Goal: Task Accomplishment & Management: Complete application form

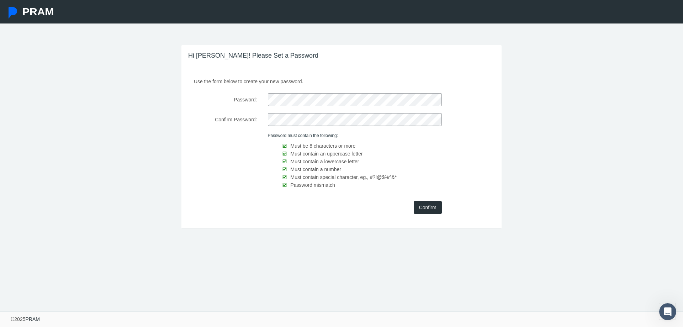
click at [430, 209] on input "Confirm" at bounding box center [428, 207] width 28 height 13
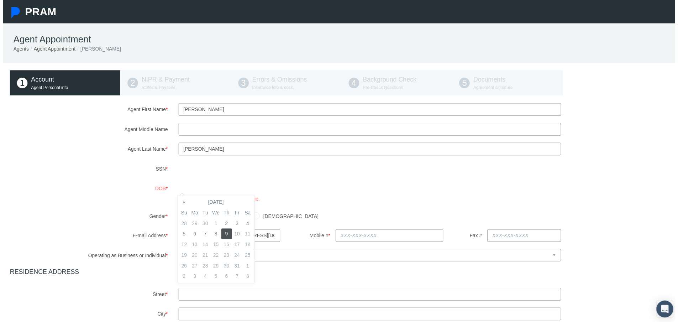
click at [154, 191] on div "DOB * You must be at least 18 years of age." at bounding box center [341, 194] width 679 height 21
click at [146, 189] on div "DOB * You must be at least 18 years of age." at bounding box center [341, 194] width 679 height 21
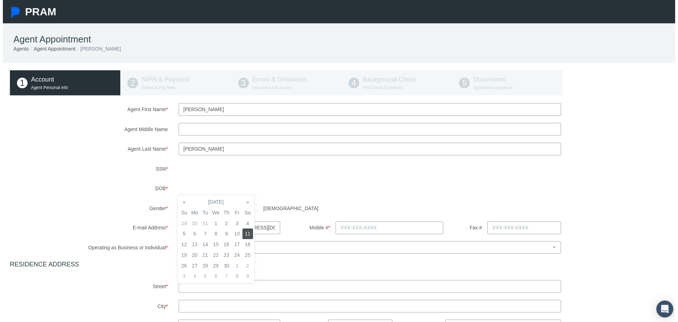
click at [246, 234] on td "11" at bounding box center [246, 235] width 11 height 11
click at [179, 211] on input "[DEMOGRAPHIC_DATA]" at bounding box center [180, 208] width 7 height 7
radio input "true"
click at [343, 230] on input "text" at bounding box center [389, 229] width 109 height 13
type input "[PHONE_NUMBER]"
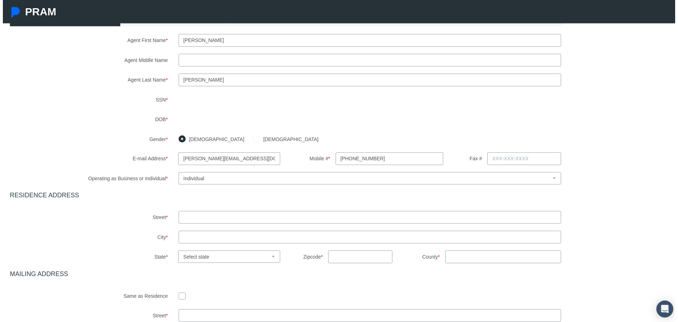
scroll to position [71, 0]
click at [208, 216] on input "text" at bounding box center [370, 217] width 386 height 13
type input "[STREET_ADDRESS]"
type input "G"
type input "[PERSON_NAME]"
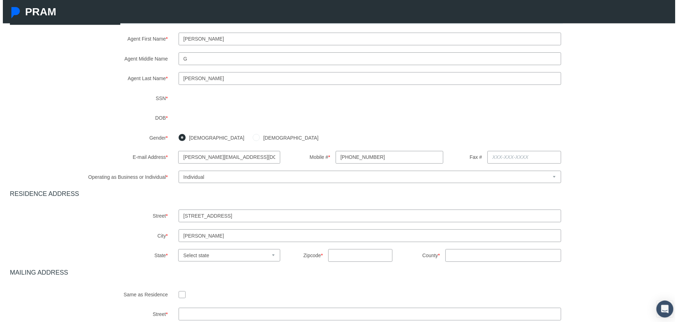
select select "AZ"
type input "85249"
type input "AZ"
drag, startPoint x: 180, startPoint y: 60, endPoint x: 164, endPoint y: 59, distance: 15.7
click at [164, 59] on div "Agent Middle Name G" at bounding box center [341, 59] width 679 height 13
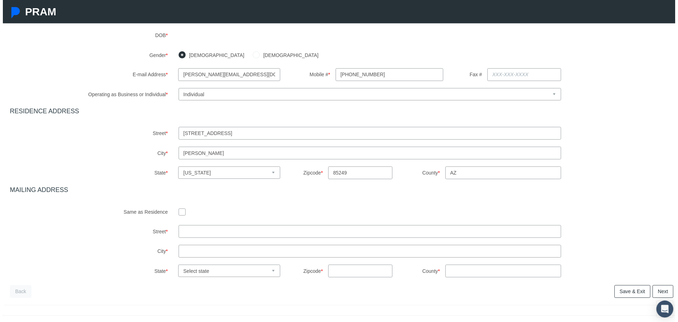
scroll to position [177, 0]
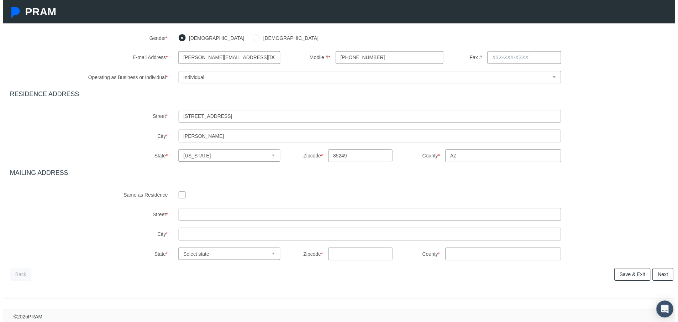
click at [177, 192] on input "checkbox" at bounding box center [180, 195] width 7 height 7
checkbox input "true"
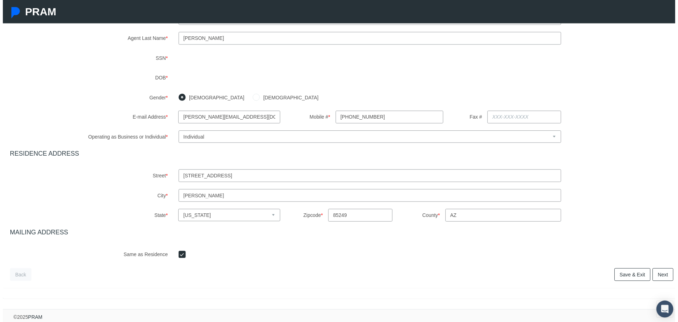
scroll to position [117, 0]
click at [663, 271] on link "Next" at bounding box center [665, 276] width 21 height 13
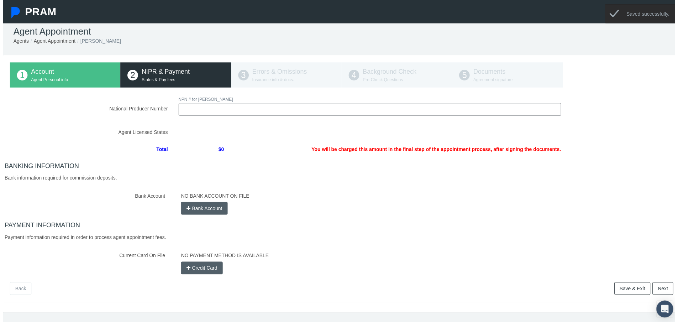
scroll to position [0, 0]
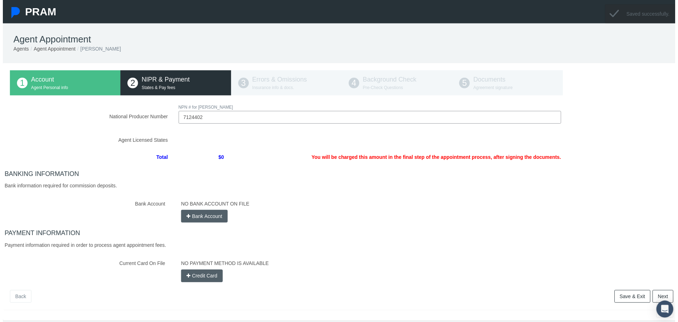
type input "7124402"
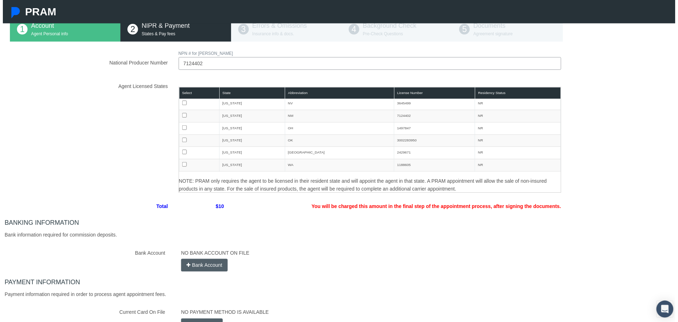
scroll to position [131, 0]
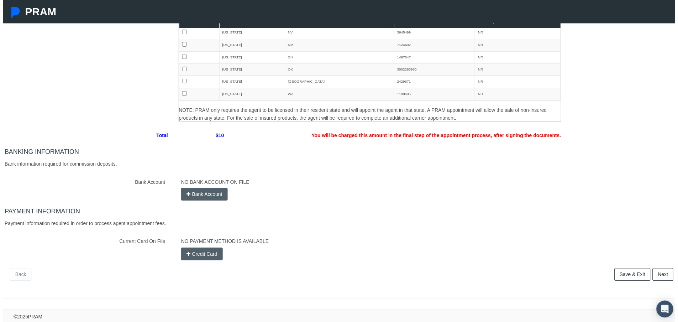
click at [207, 192] on button "Bank Account" at bounding box center [203, 195] width 47 height 13
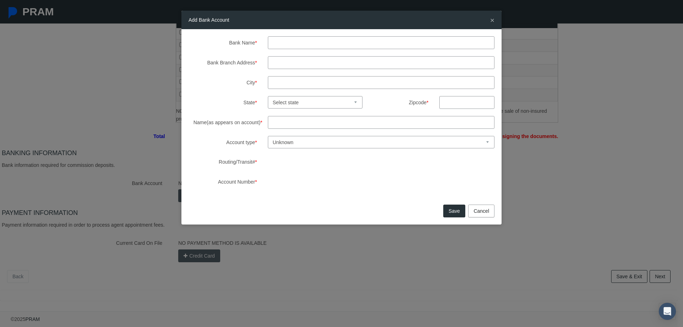
click at [288, 43] on input "Bank Name *" at bounding box center [381, 42] width 227 height 13
type input "[PERSON_NAME] [PERSON_NAME]"
click at [287, 59] on input "Bank Branch Address *" at bounding box center [381, 62] width 227 height 13
paste input "[STREET_ADDRESS][PERSON_NAME]"
type input "[STREET_ADDRESS][PERSON_NAME]"
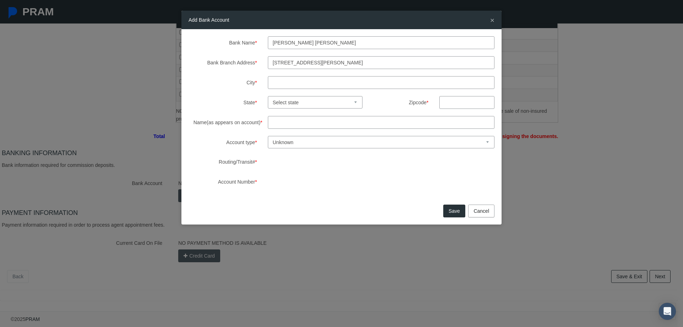
click at [296, 82] on input "City *" at bounding box center [381, 82] width 227 height 13
type input "[PERSON_NAME]"
click at [355, 103] on select "Select state [US_STATE] [US_STATE] [US_STATE] [US_STATE] [US_STATE] [US_STATE] …" at bounding box center [315, 102] width 95 height 12
select select "AZ"
click at [268, 96] on select "Select state [US_STATE] [US_STATE] [US_STATE] [US_STATE] [US_STATE] [US_STATE] …" at bounding box center [315, 102] width 95 height 12
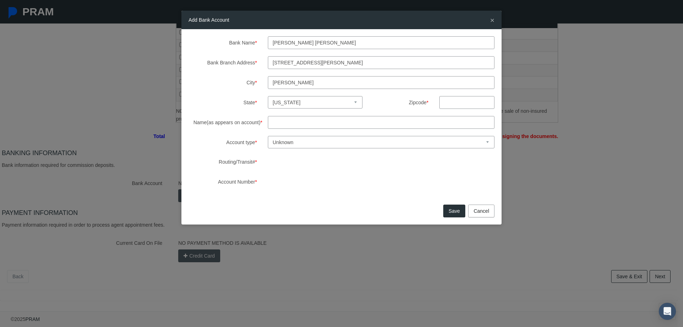
click at [458, 103] on input "text" at bounding box center [466, 102] width 55 height 13
type input "85249"
type input "[PERSON_NAME]"
click at [283, 143] on select "Unknown Checking Savings" at bounding box center [381, 142] width 227 height 12
select select "1"
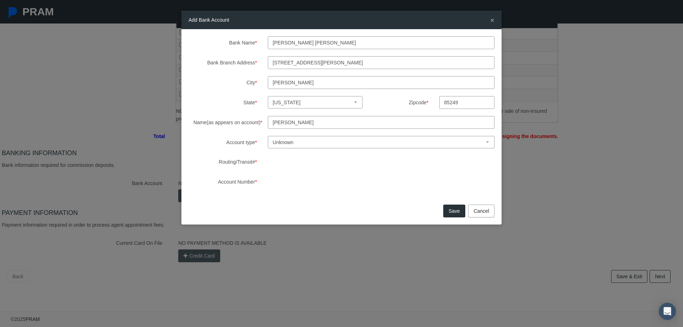
click at [268, 136] on select "Unknown Checking Savings" at bounding box center [381, 142] width 227 height 12
click at [458, 211] on button "Save" at bounding box center [454, 211] width 22 height 13
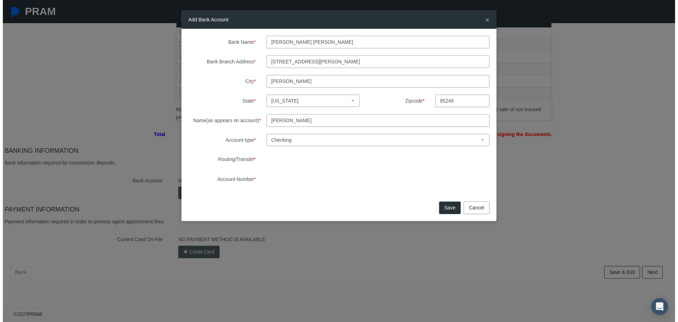
scroll to position [114, 0]
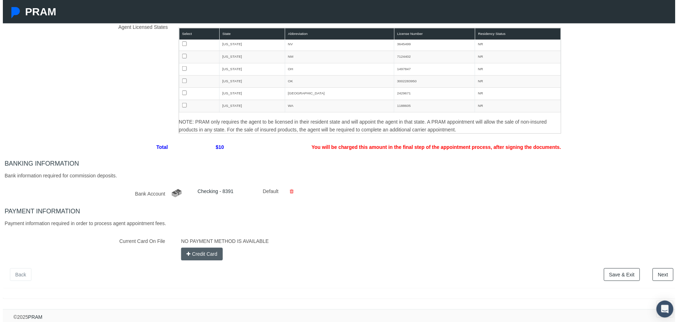
click at [197, 254] on button "Credit Card" at bounding box center [201, 255] width 42 height 13
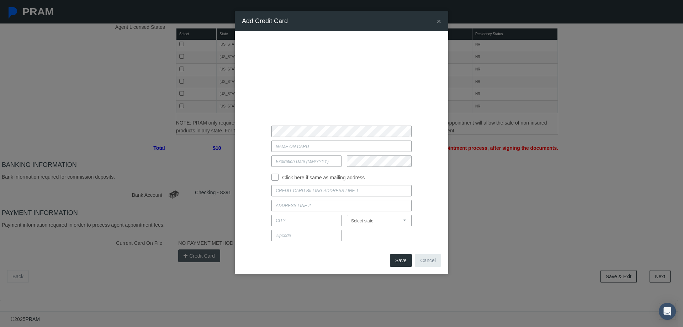
type input "09/2027"
click at [293, 146] on input "Current Card On File" at bounding box center [341, 145] width 140 height 11
type input "[PERSON_NAME]"
click at [275, 176] on input "Click here if same as mailing address" at bounding box center [274, 176] width 7 height 7
checkbox input "true"
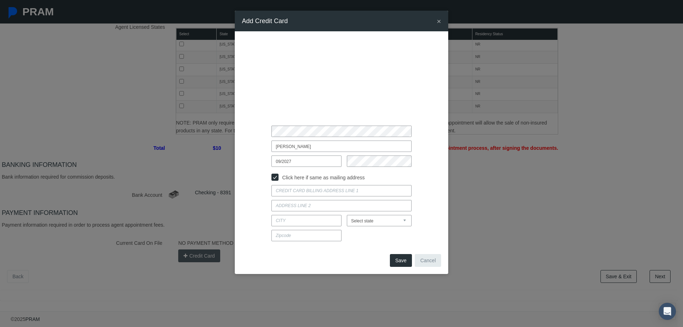
type input "[STREET_ADDRESS]"
type input "[PERSON_NAME]"
select select "AZ"
type input "85249"
click at [401, 262] on button "Save" at bounding box center [401, 260] width 22 height 13
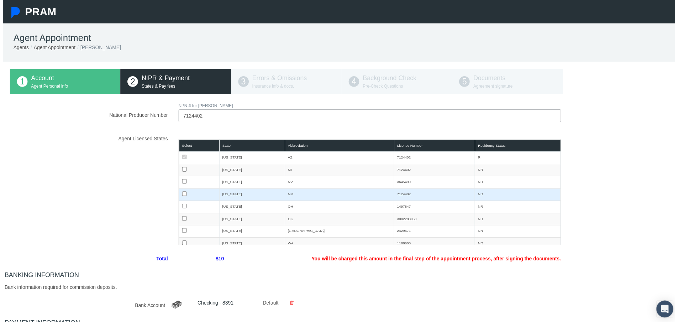
scroll to position [0, 0]
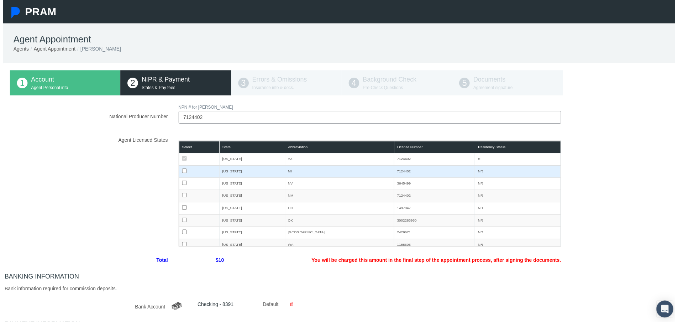
click at [181, 171] on input "checkbox" at bounding box center [183, 172] width 5 height 5
checkbox input "true"
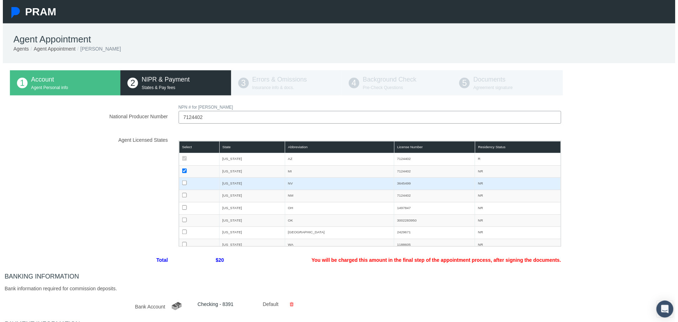
click at [182, 185] on input "checkbox" at bounding box center [183, 184] width 5 height 5
checkbox input "true"
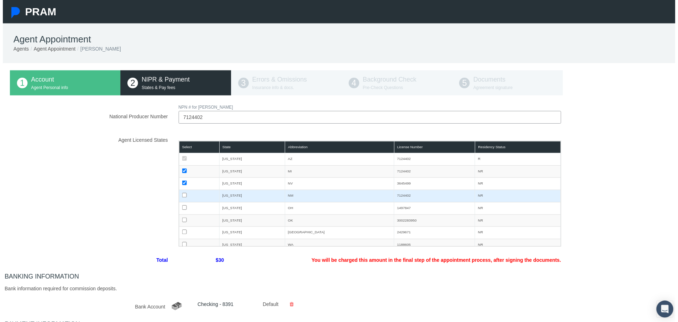
click at [182, 196] on input "checkbox" at bounding box center [183, 196] width 5 height 5
checkbox input "true"
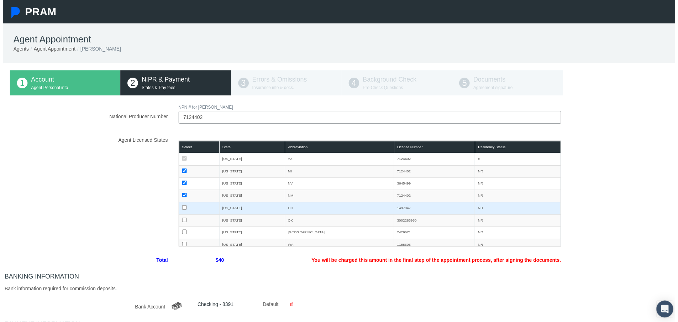
click at [181, 209] on input "checkbox" at bounding box center [183, 209] width 5 height 5
checkbox input "true"
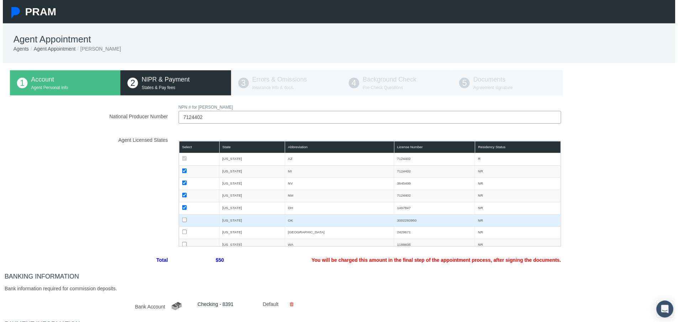
click at [181, 223] on input "checkbox" at bounding box center [183, 221] width 5 height 5
checkbox input "true"
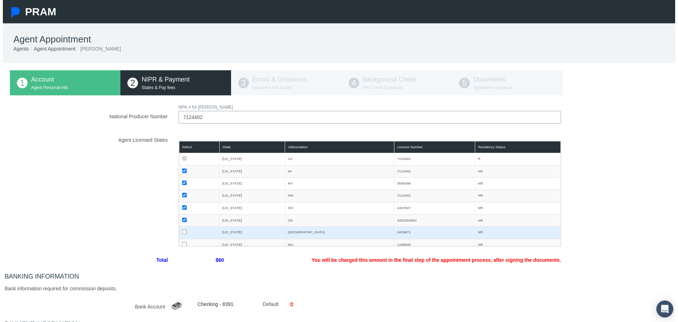
click at [181, 233] on input "checkbox" at bounding box center [183, 233] width 5 height 5
checkbox input "true"
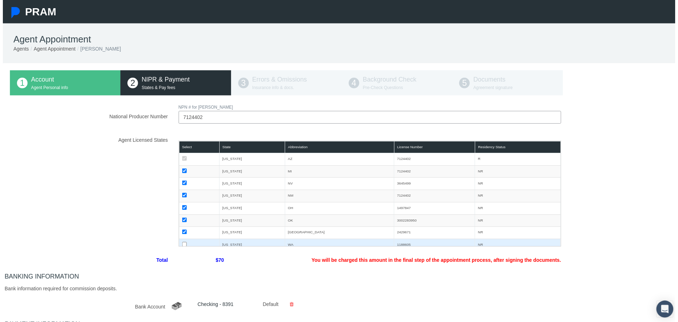
click at [181, 245] on input "checkbox" at bounding box center [183, 246] width 5 height 5
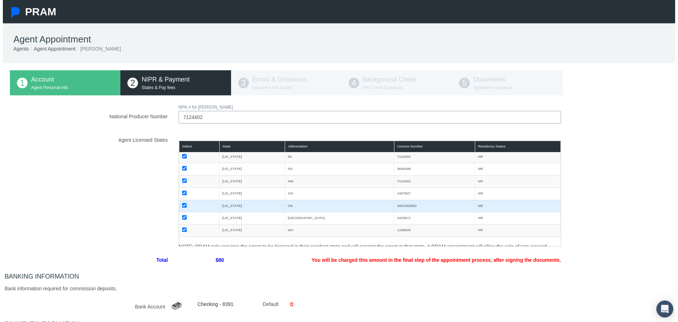
scroll to position [26, 0]
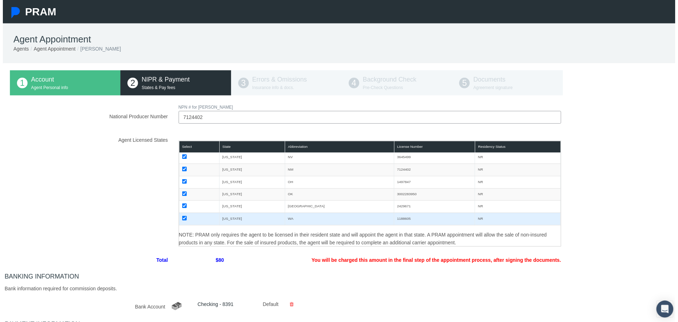
click at [181, 219] on input "checkbox" at bounding box center [183, 219] width 5 height 5
checkbox input "false"
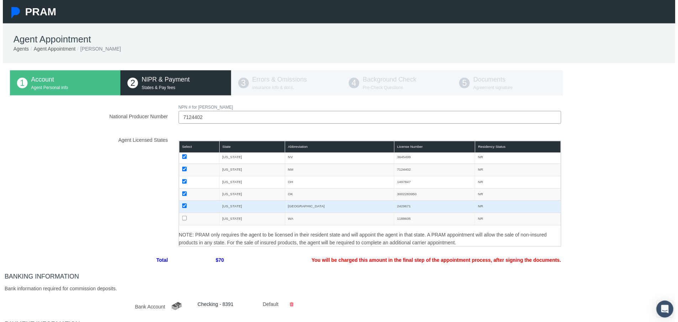
click at [182, 207] on input "checkbox" at bounding box center [183, 207] width 5 height 5
checkbox input "false"
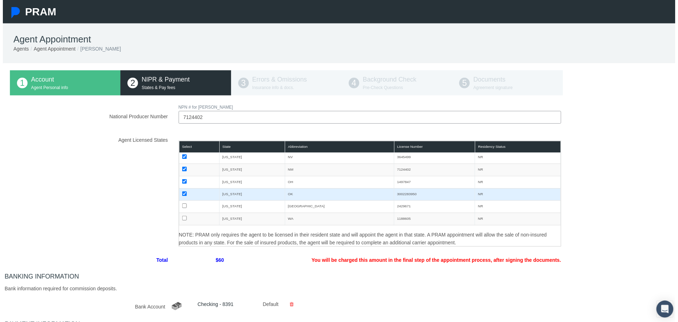
click at [181, 191] on td at bounding box center [197, 196] width 41 height 12
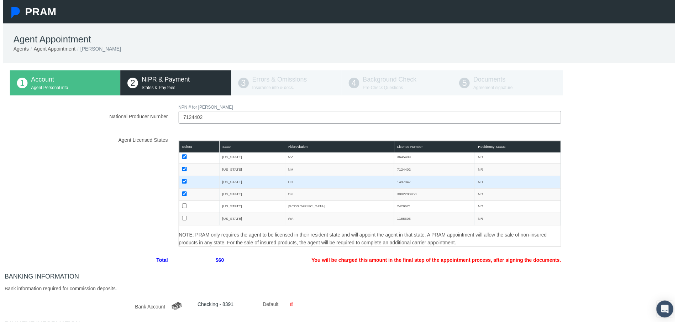
click at [181, 181] on input "checkbox" at bounding box center [183, 182] width 5 height 5
checkbox input "false"
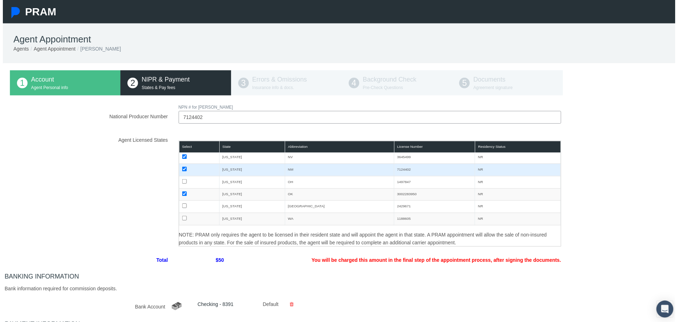
click at [182, 169] on input "checkbox" at bounding box center [183, 170] width 5 height 5
checkbox input "false"
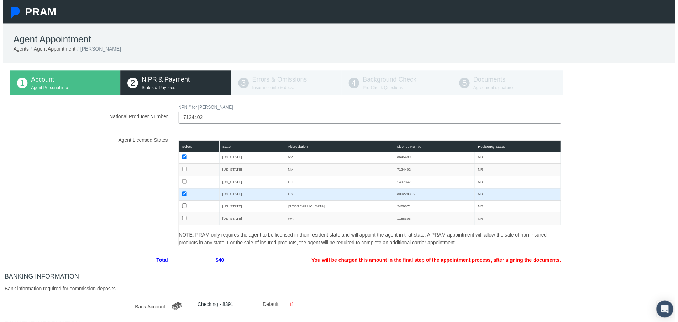
click at [181, 194] on input "checkbox" at bounding box center [183, 195] width 5 height 5
checkbox input "false"
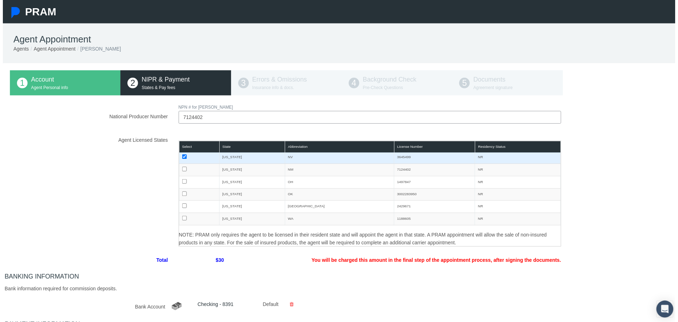
click at [181, 158] on input "checkbox" at bounding box center [183, 157] width 5 height 5
checkbox input "false"
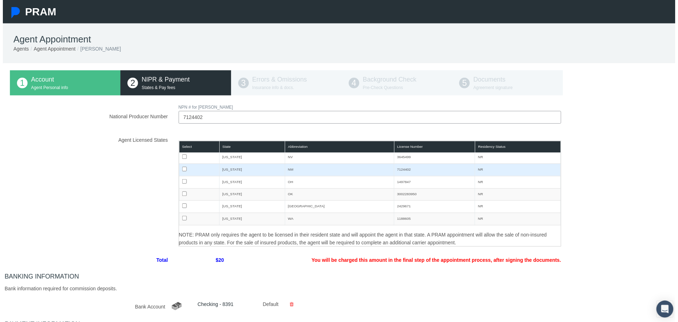
scroll to position [0, 0]
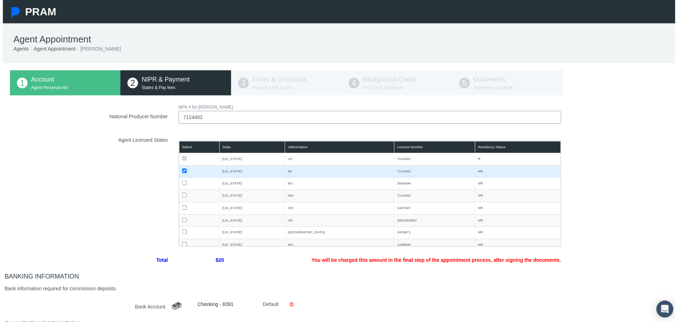
click at [184, 170] on td at bounding box center [197, 172] width 41 height 12
click at [181, 172] on input "checkbox" at bounding box center [183, 172] width 5 height 5
checkbox input "false"
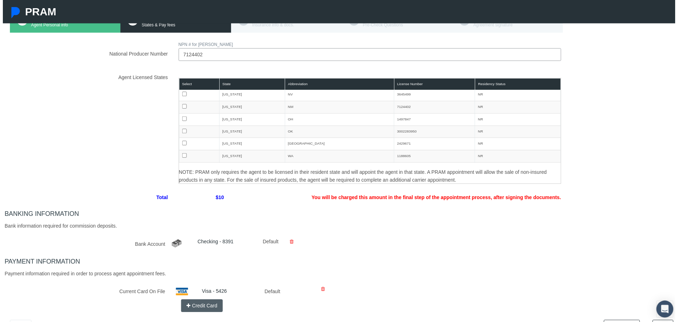
scroll to position [121, 0]
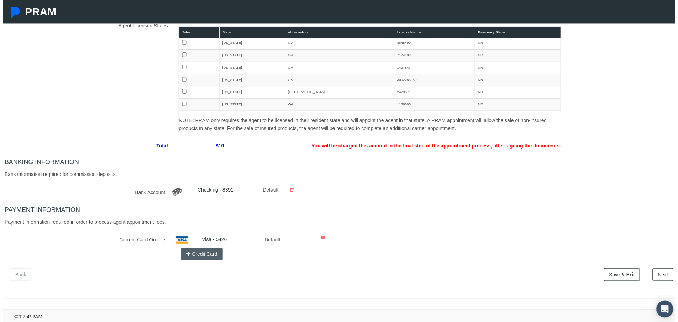
click at [665, 271] on link "Next" at bounding box center [665, 276] width 21 height 13
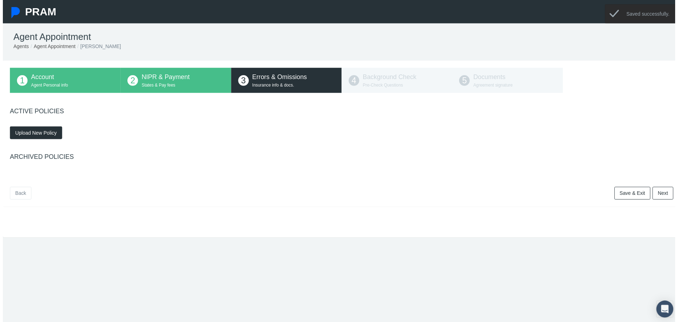
scroll to position [0, 0]
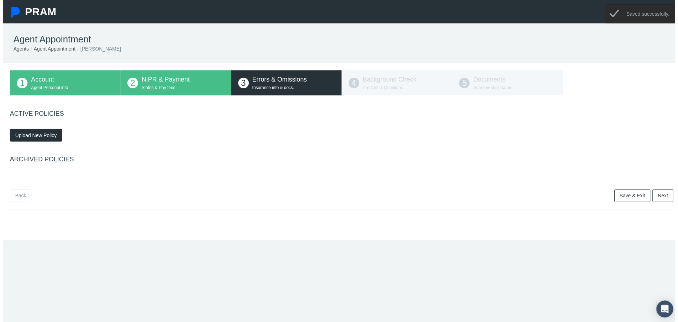
click at [662, 196] on link "Next" at bounding box center [665, 197] width 21 height 13
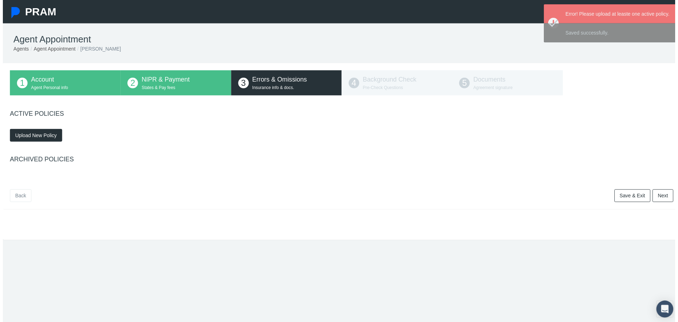
click at [48, 136] on span "Upload New Policy" at bounding box center [33, 136] width 42 height 6
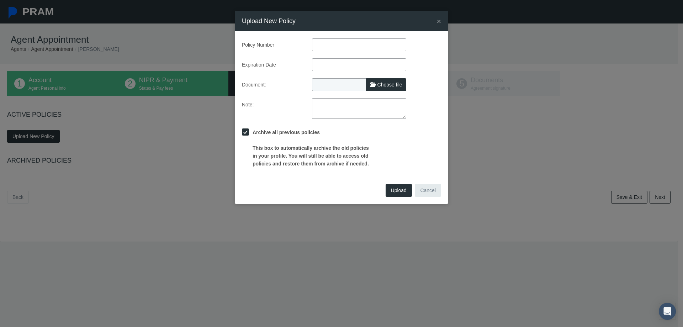
click at [378, 86] on span "Choose file" at bounding box center [389, 85] width 25 height 6
click at [378, 86] on input "Choose file" at bounding box center [359, 83] width 94 height 10
type input "C:\fakepath\USABG_E&O_Certificate.pdf"
type input "USABG_E&O_Certificate.pdf"
click at [331, 44] on input "text" at bounding box center [359, 44] width 94 height 13
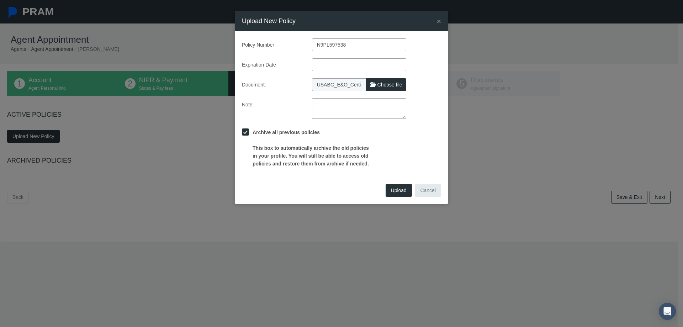
type input "N9PL597538"
click at [320, 68] on input "text" at bounding box center [359, 64] width 94 height 13
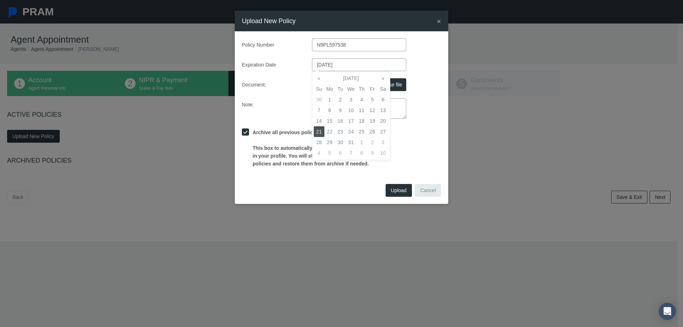
type input "[DATE]"
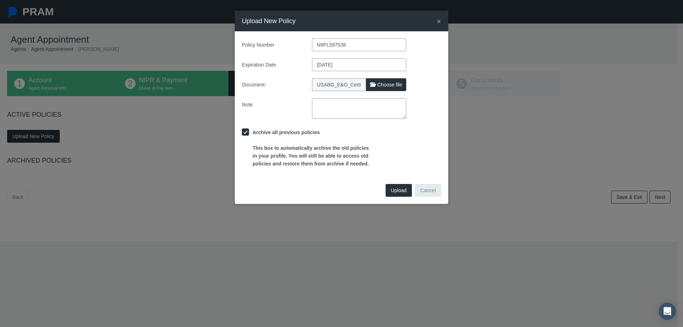
click at [435, 95] on div "Policy Number N9PL597538 Expiration Date [DATE] Document: USABG_E&O_Certificate…" at bounding box center [341, 102] width 199 height 129
click at [399, 191] on span "Upload" at bounding box center [399, 190] width 16 height 6
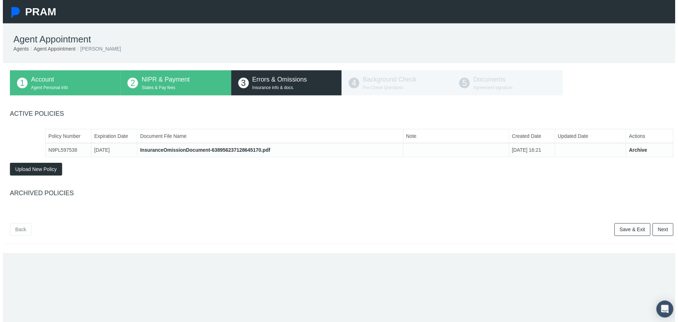
click at [665, 230] on link "Next" at bounding box center [665, 231] width 21 height 13
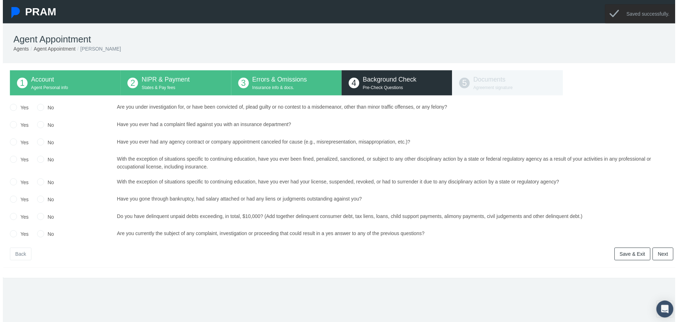
click at [39, 106] on input "No" at bounding box center [37, 107] width 7 height 7
radio input "true"
click at [37, 128] on input "No" at bounding box center [37, 124] width 7 height 7
radio input "true"
click at [36, 143] on input "No" at bounding box center [37, 142] width 7 height 7
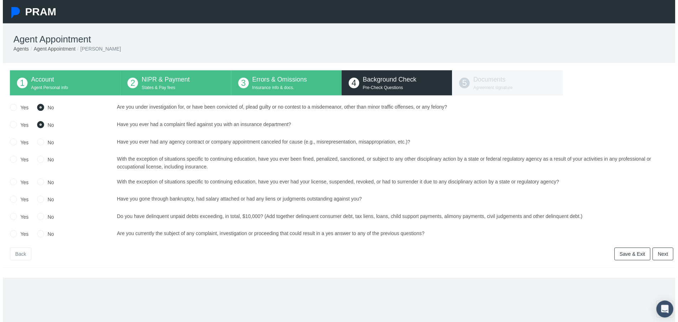
radio input "true"
click at [36, 161] on input "No" at bounding box center [37, 159] width 7 height 7
radio input "true"
click at [39, 182] on input "No" at bounding box center [37, 182] width 7 height 7
radio input "true"
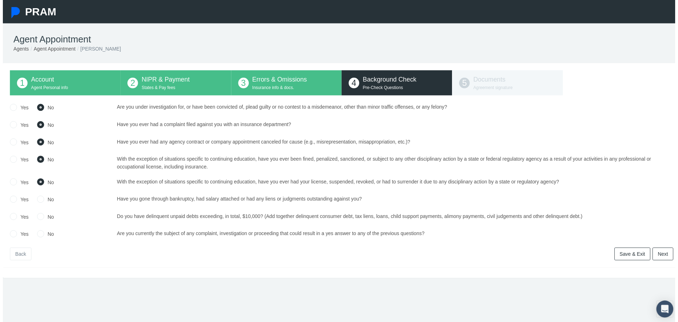
click at [12, 201] on input "Yes" at bounding box center [10, 199] width 7 height 7
radio input "true"
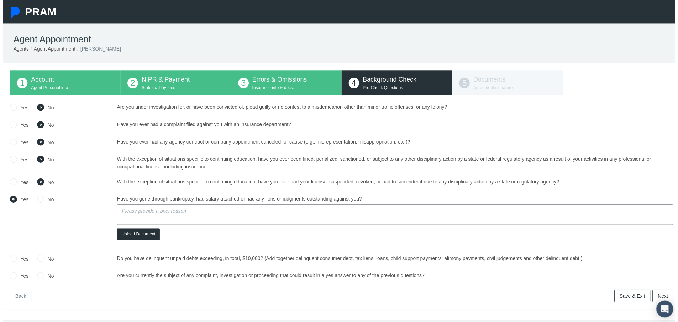
click at [141, 213] on textarea at bounding box center [395, 216] width 561 height 21
type textarea "Personal Bankruptcy-Discharged [DATE]"
click at [136, 236] on button "Upload Document" at bounding box center [136, 236] width 43 height 12
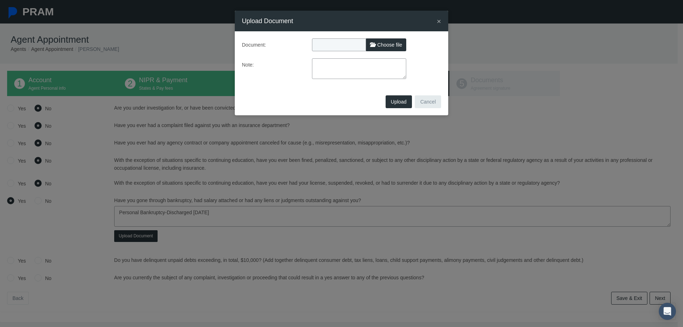
click at [377, 44] on span "Choose file" at bounding box center [389, 45] width 25 height 6
click at [377, 44] on input "Choose file" at bounding box center [359, 43] width 94 height 10
type input "C:\fakepath\Discharge.pdf"
type input "Discharge.pdf"
click at [402, 101] on span "Upload" at bounding box center [399, 102] width 16 height 6
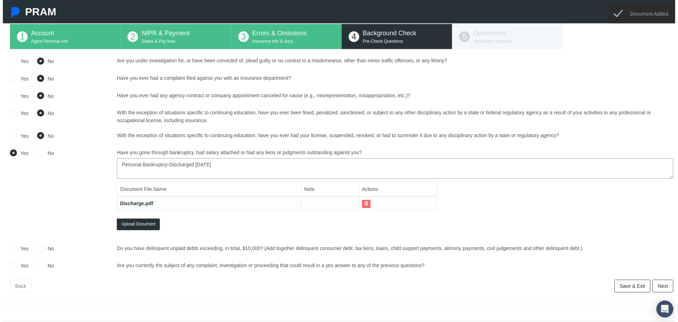
scroll to position [64, 0]
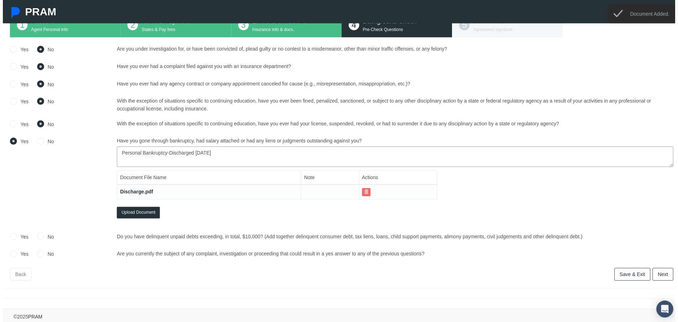
click at [40, 234] on input "No" at bounding box center [37, 237] width 7 height 7
radio input "true"
click at [39, 252] on input "No" at bounding box center [37, 255] width 7 height 7
radio input "true"
click at [657, 271] on link "Next" at bounding box center [665, 276] width 21 height 13
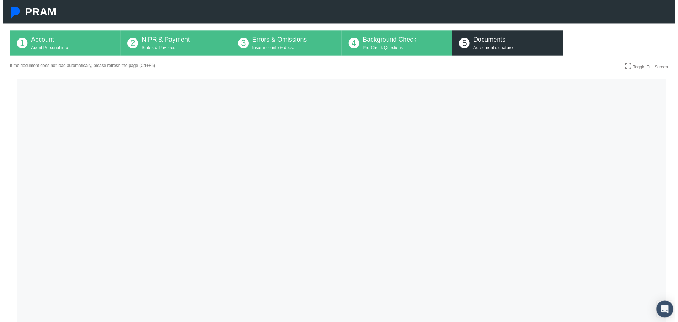
scroll to position [0, 0]
